Goal: Find specific page/section: Find specific page/section

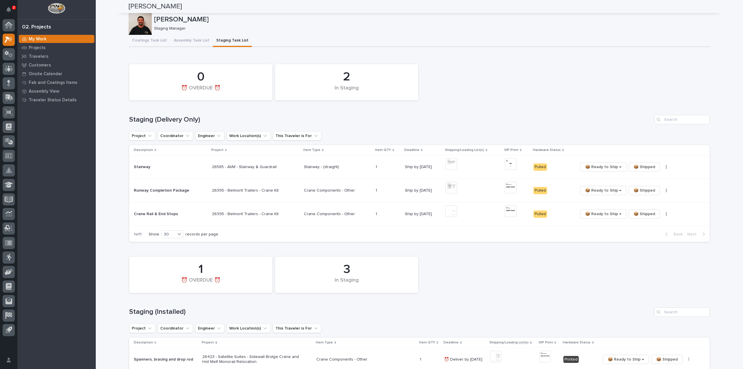
scroll to position [1222, 0]
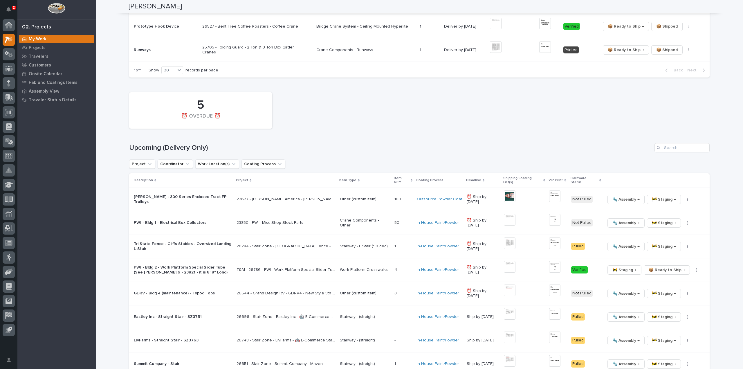
scroll to position [465, 0]
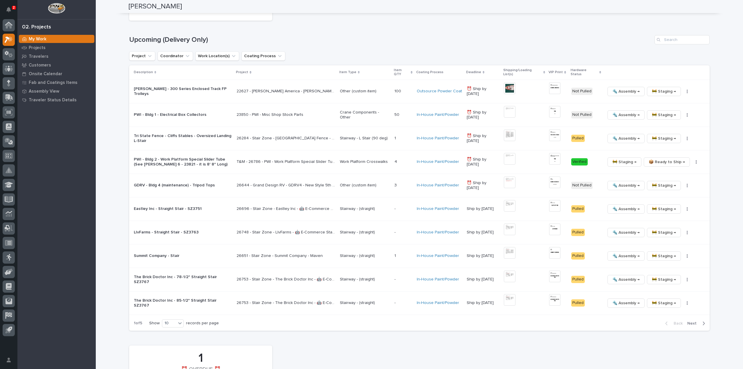
click at [156, 321] on p "Show" at bounding box center [154, 323] width 10 height 5
click at [173, 320] on div "10" at bounding box center [169, 323] width 14 height 6
click at [174, 339] on div "30" at bounding box center [171, 339] width 21 height 7
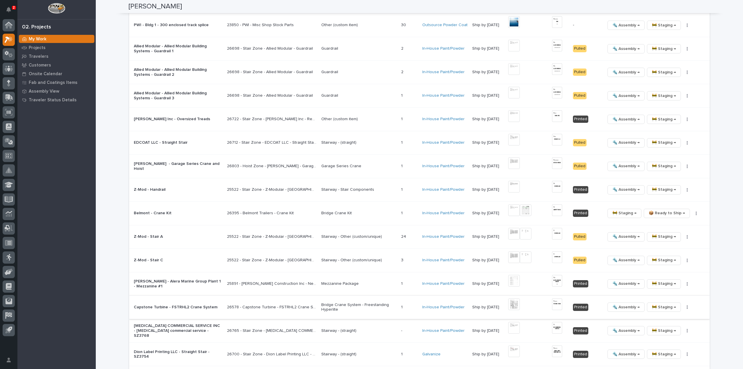
scroll to position [871, 0]
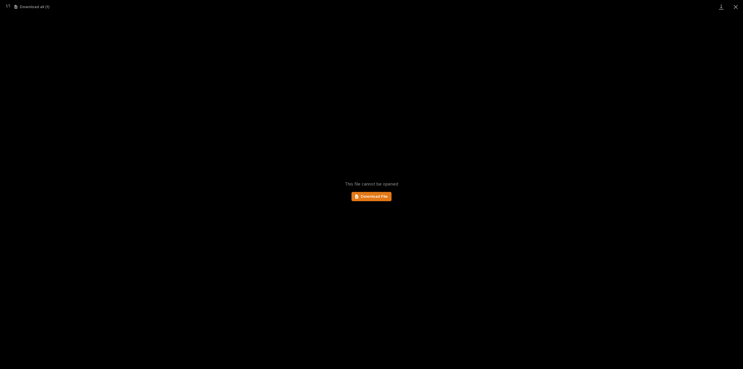
scroll to position [232, 0]
click at [737, 8] on button "Close gallery" at bounding box center [736, 7] width 15 height 14
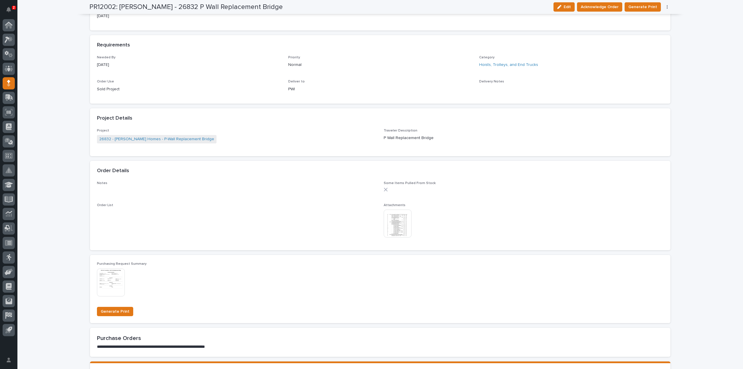
scroll to position [0, 0]
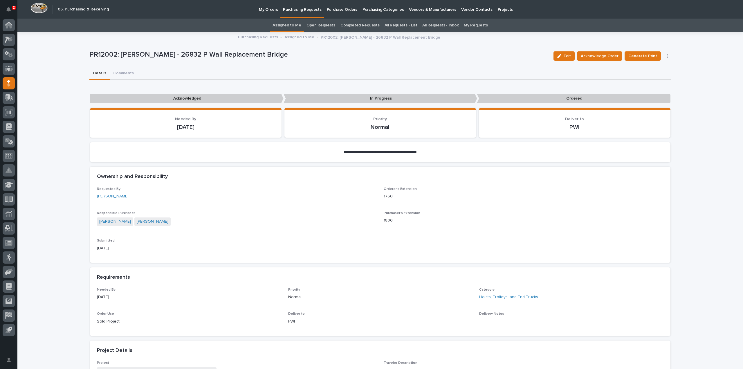
click at [292, 25] on link "Assigned to Me" at bounding box center [287, 26] width 29 height 14
